Goal: Information Seeking & Learning: Understand process/instructions

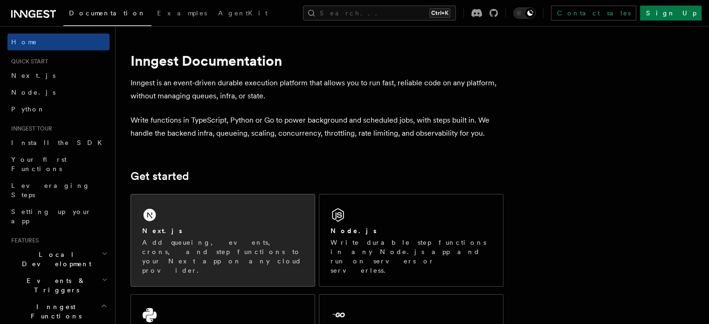
click at [201, 231] on div "Next.js" at bounding box center [222, 231] width 161 height 10
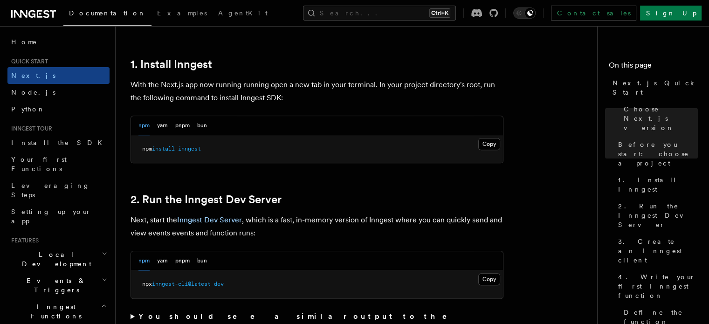
scroll to position [510, 0]
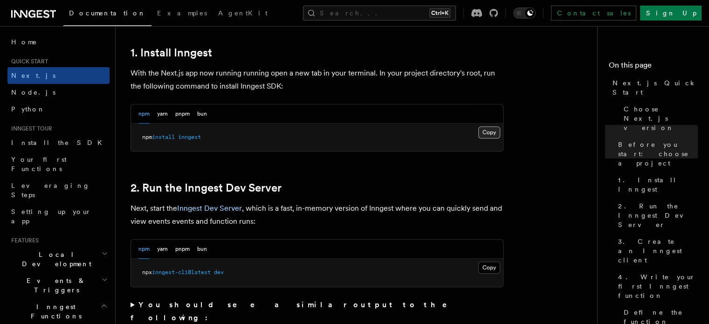
click at [488, 128] on button "Copy Copied" at bounding box center [489, 132] width 22 height 12
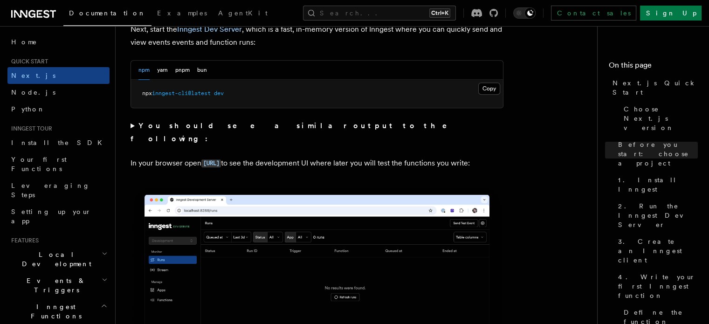
scroll to position [680, 0]
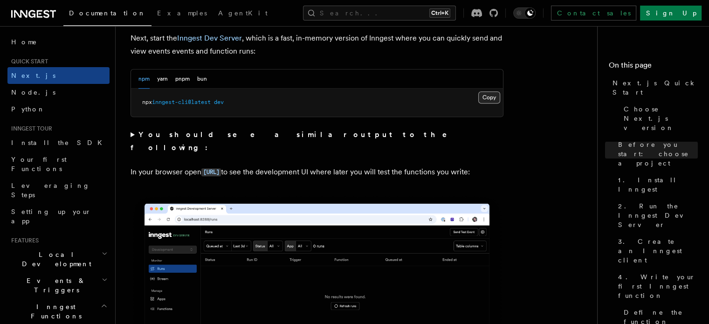
click at [496, 96] on button "Copy Copied" at bounding box center [489, 97] width 22 height 12
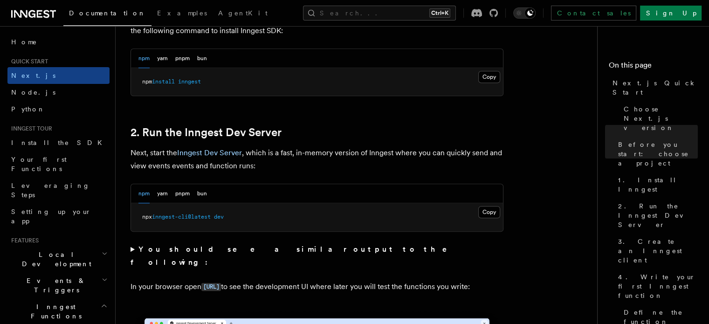
scroll to position [566, 0]
click at [486, 210] on button "Copy Copied" at bounding box center [489, 211] width 22 height 12
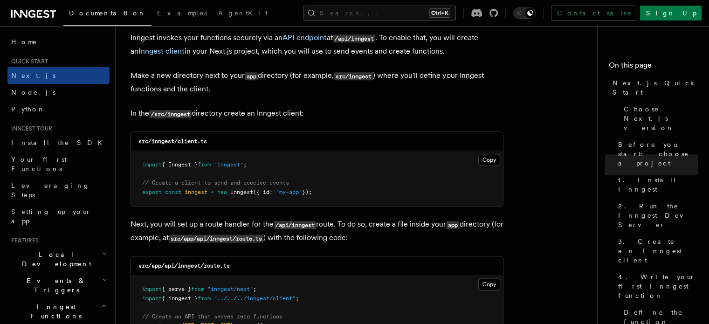
scroll to position [1128, 0]
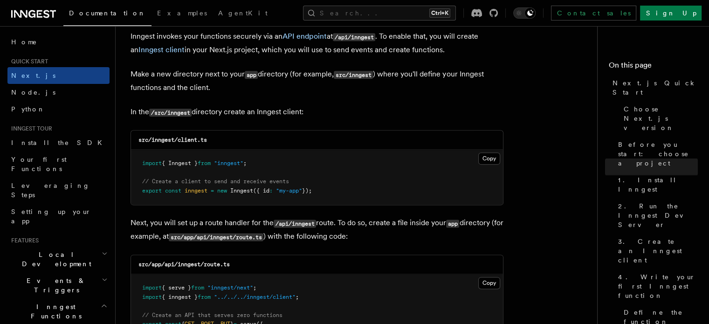
click at [181, 113] on code "/src/inngest" at bounding box center [170, 113] width 42 height 8
copy p "inngest"
drag, startPoint x: 179, startPoint y: 139, endPoint x: 214, endPoint y: 137, distance: 35.5
click at [214, 137] on div "src/inngest/client.ts" at bounding box center [317, 139] width 372 height 19
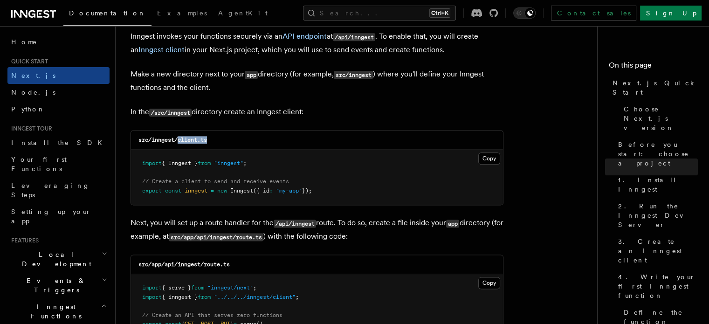
copy code "client.ts"
click at [492, 153] on button "Copy Copied" at bounding box center [489, 158] width 22 height 12
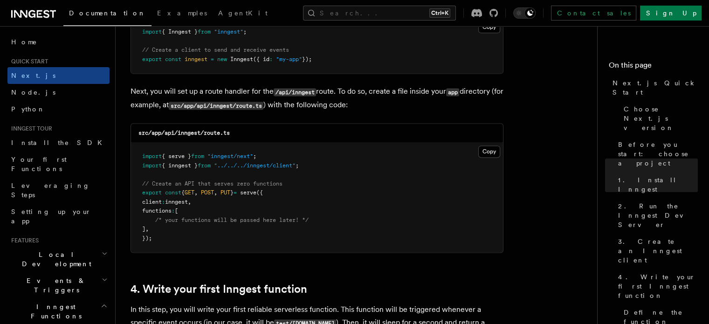
scroll to position [1261, 0]
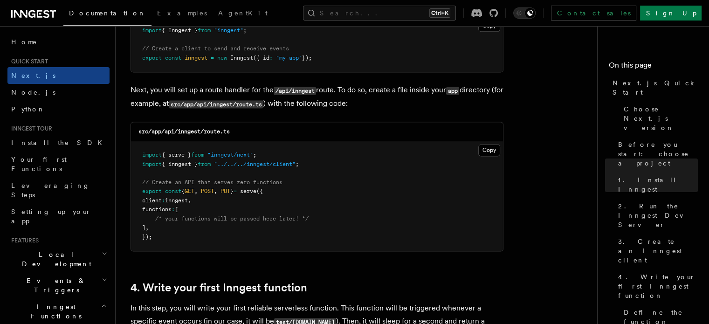
click at [187, 132] on code "src/app/api/inngest/route.ts" at bounding box center [183, 131] width 91 height 7
copy code "inngest"
drag, startPoint x: 205, startPoint y: 134, endPoint x: 241, endPoint y: 134, distance: 36.3
click at [241, 134] on div "src/app/api/inngest/route.ts" at bounding box center [317, 131] width 372 height 19
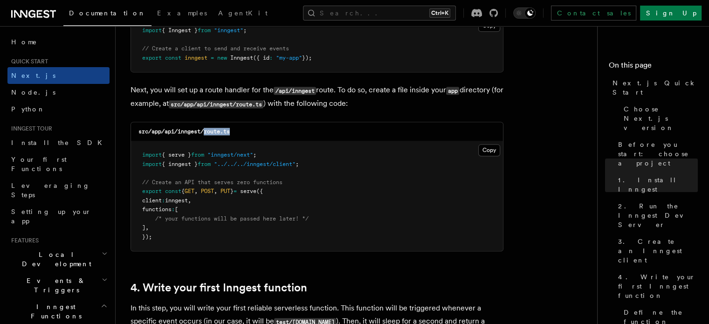
copy code "route.ts"
click at [488, 149] on button "Copy Copied" at bounding box center [489, 150] width 22 height 12
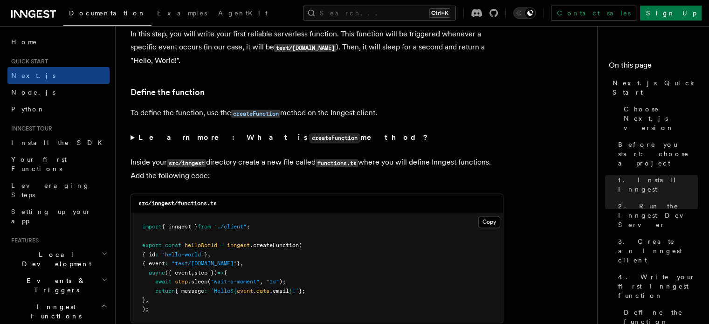
scroll to position [1574, 0]
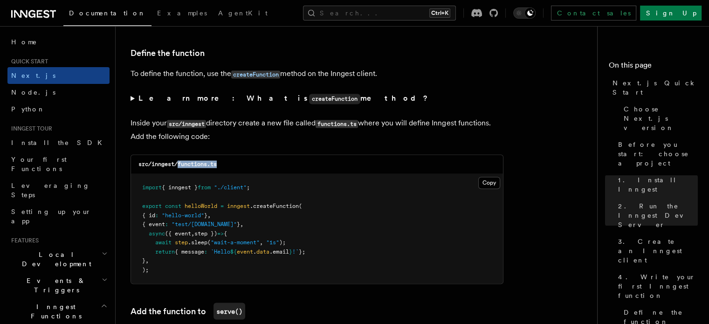
drag, startPoint x: 179, startPoint y: 164, endPoint x: 237, endPoint y: 166, distance: 57.8
click at [237, 166] on div "src/inngest/functions.ts" at bounding box center [317, 164] width 372 height 19
copy code "functions.ts"
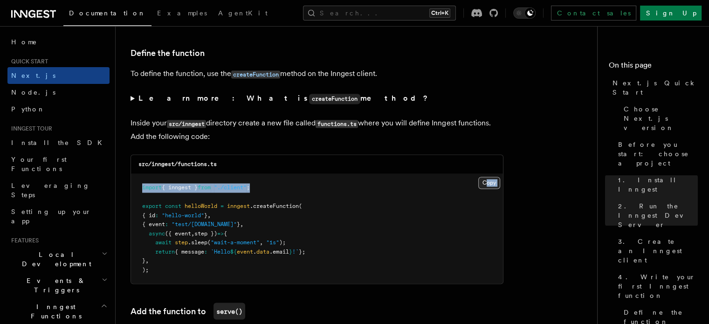
drag, startPoint x: 477, startPoint y: 182, endPoint x: 485, endPoint y: 182, distance: 8.4
click at [485, 182] on div "Copy Copied import { inngest } from "./client" ; export const helloWorld = inng…" at bounding box center [317, 228] width 372 height 109
click at [485, 182] on button "Copy Copied" at bounding box center [489, 183] width 22 height 12
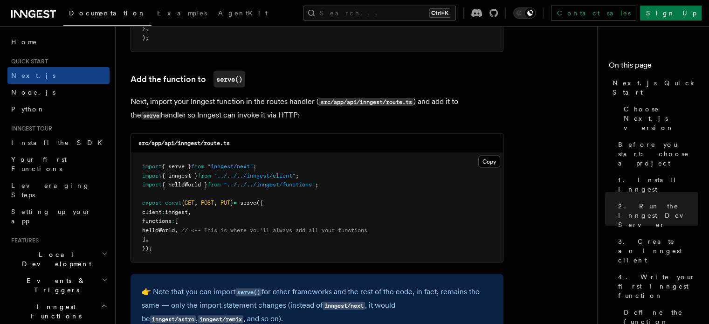
scroll to position [1807, 0]
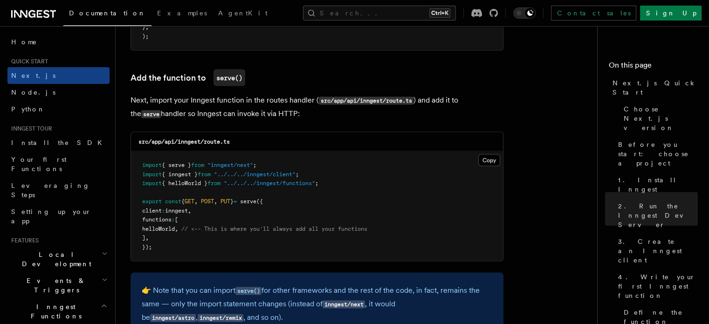
click at [209, 145] on code "src/app/api/inngest/route.ts" at bounding box center [183, 141] width 91 height 7
click at [175, 232] on span "helloWorld" at bounding box center [158, 228] width 33 height 7
copy span "helloWorld ,"
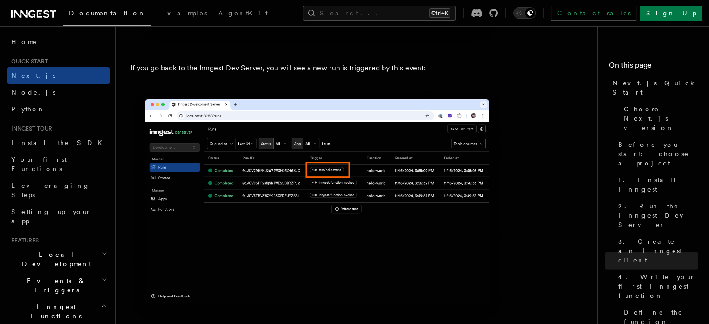
scroll to position [5736, 0]
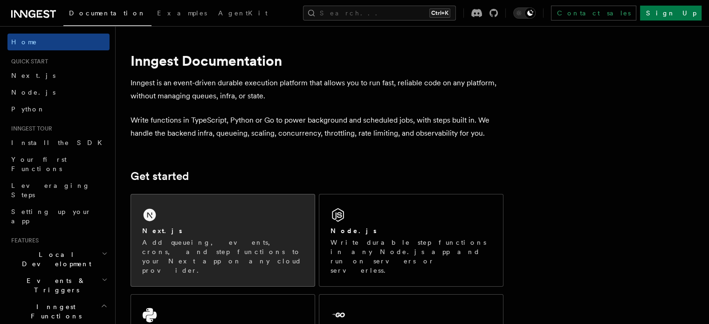
click at [176, 206] on div "Next.js Add queueing, events, crons, and step functions to your Next app on any…" at bounding box center [223, 240] width 184 height 92
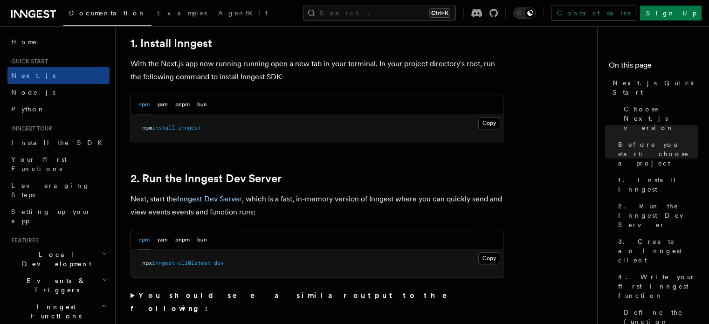
scroll to position [520, 0]
click at [485, 122] on button "Copy Copied" at bounding box center [489, 122] width 22 height 12
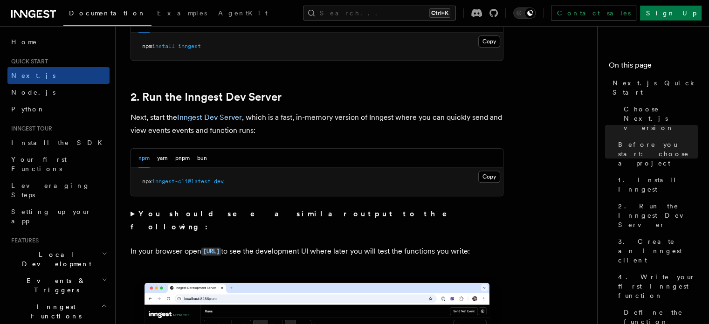
scroll to position [605, 0]
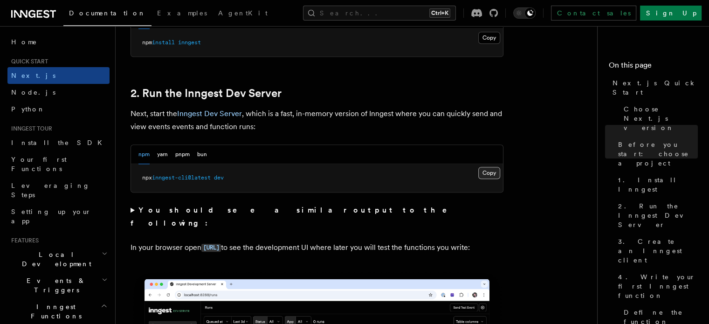
click at [492, 169] on button "Copy Copied" at bounding box center [489, 173] width 22 height 12
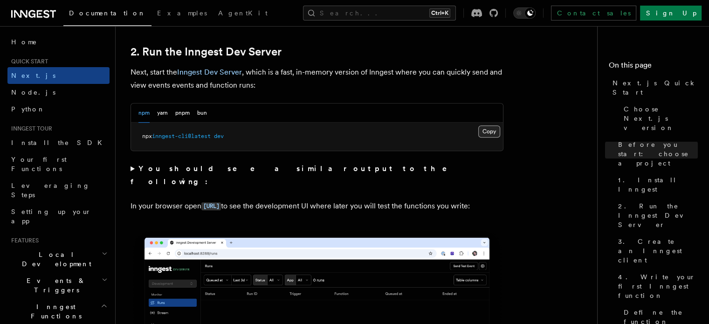
scroll to position [646, 0]
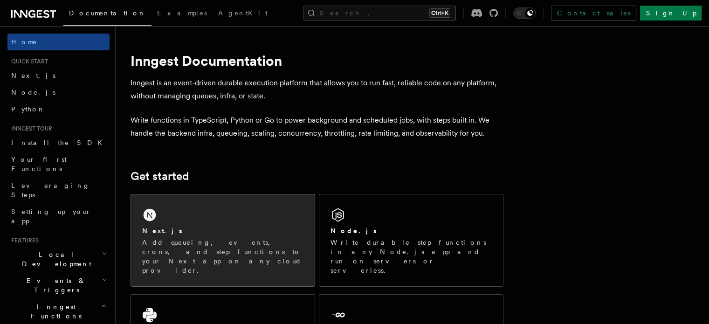
click at [212, 232] on div "Next.js" at bounding box center [222, 231] width 161 height 10
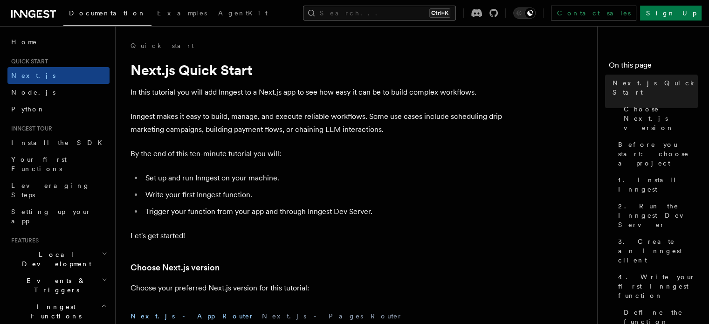
click at [410, 8] on button "Search... Ctrl+K" at bounding box center [379, 13] width 153 height 15
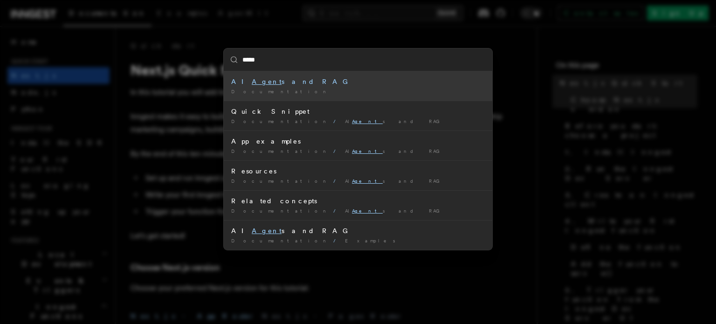
type input "******"
click at [246, 89] on span "Documentation" at bounding box center [280, 92] width 98 height 6
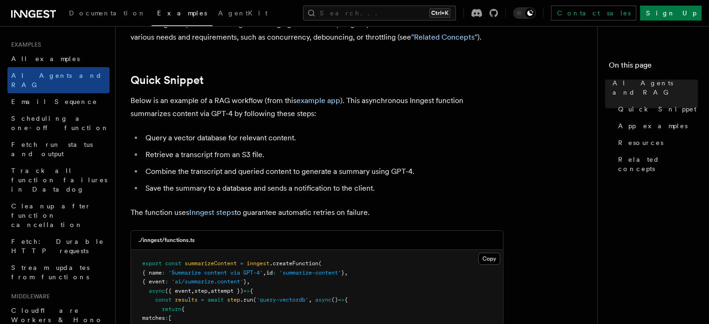
scroll to position [71, 0]
